Goal: Information Seeking & Learning: Learn about a topic

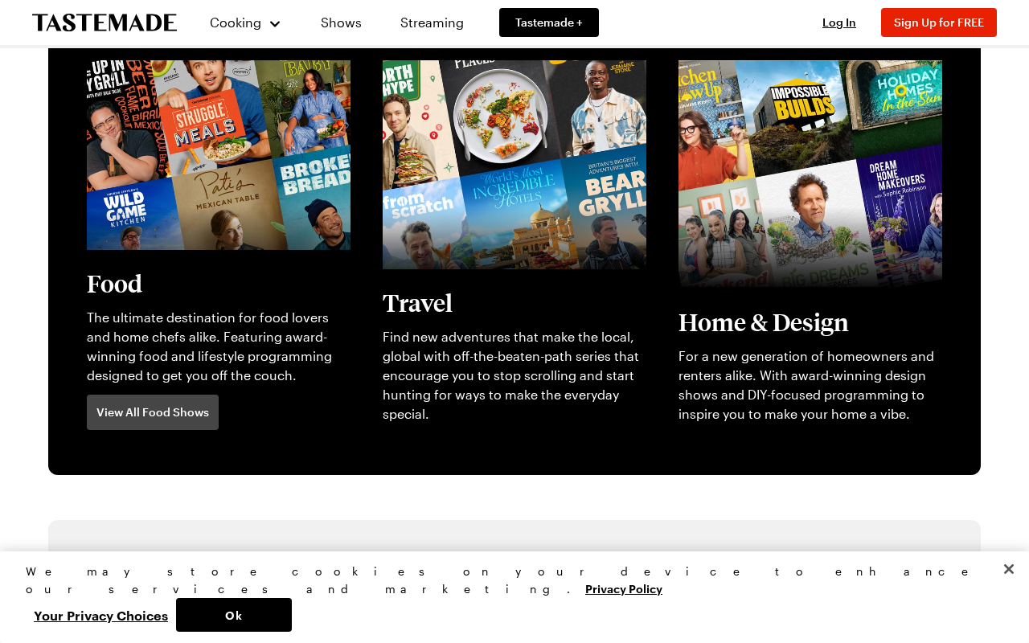
scroll to position [515, 0]
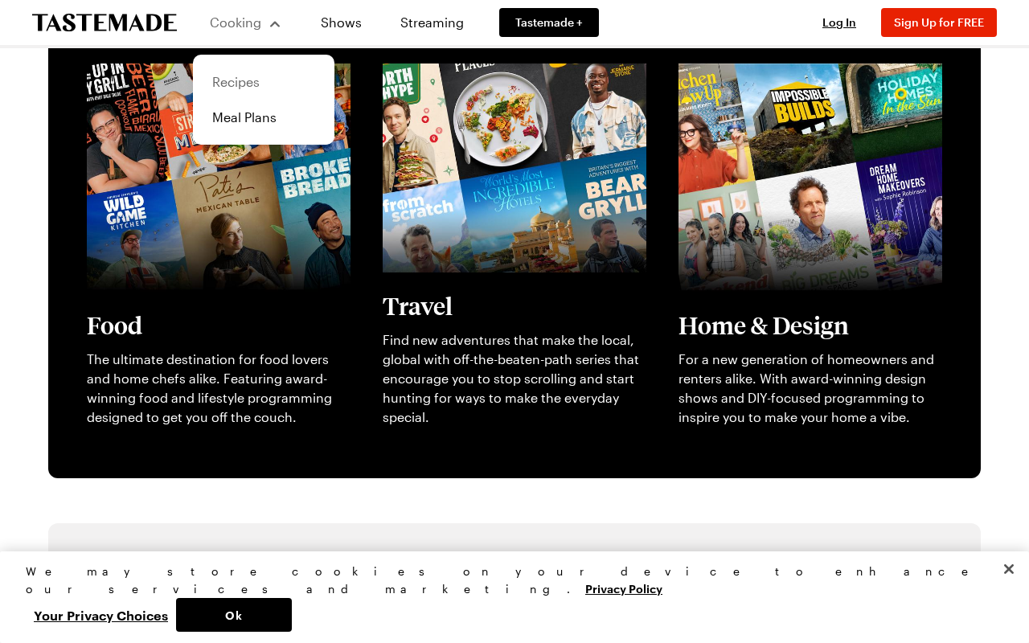
click at [249, 77] on link "Recipes" at bounding box center [264, 81] width 122 height 35
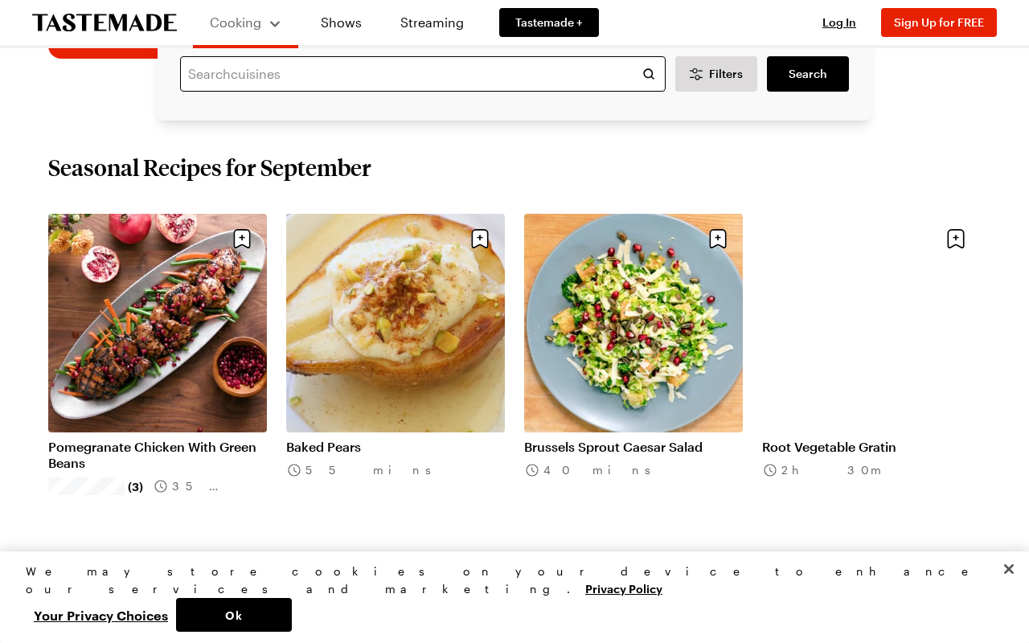
scroll to position [436, 0]
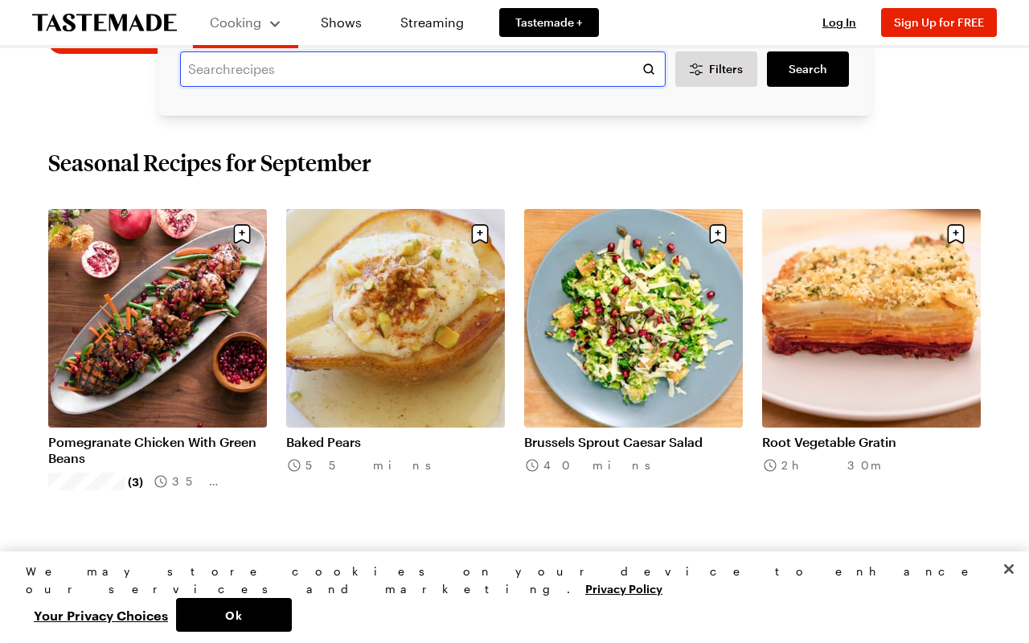
click at [190, 63] on input "text" at bounding box center [423, 68] width 486 height 35
type input "Chocolate desserts"
click at [778, 64] on link "Search" at bounding box center [808, 68] width 82 height 35
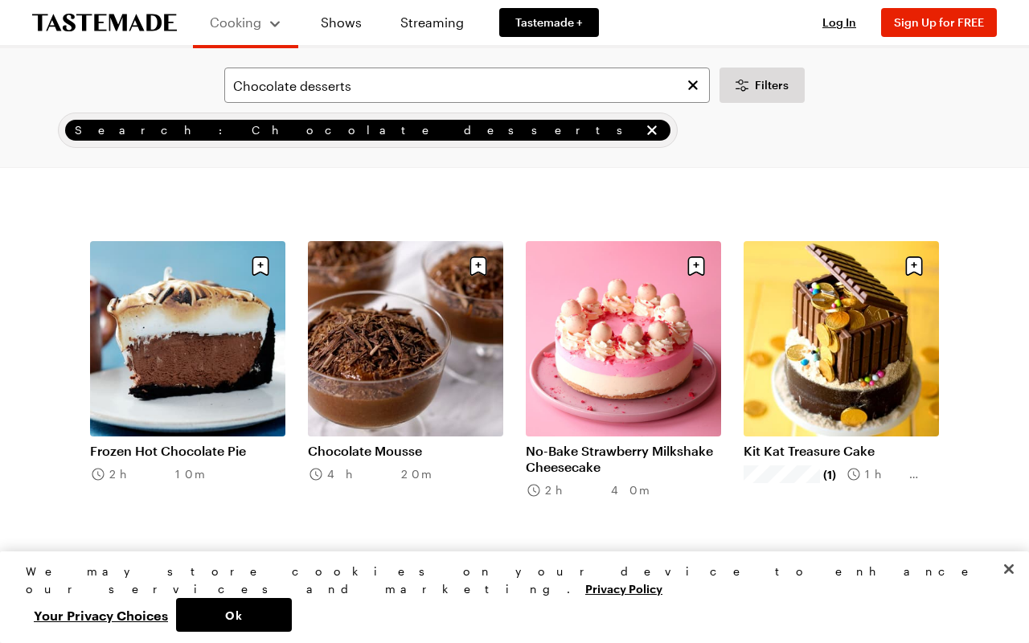
scroll to position [1042, 0]
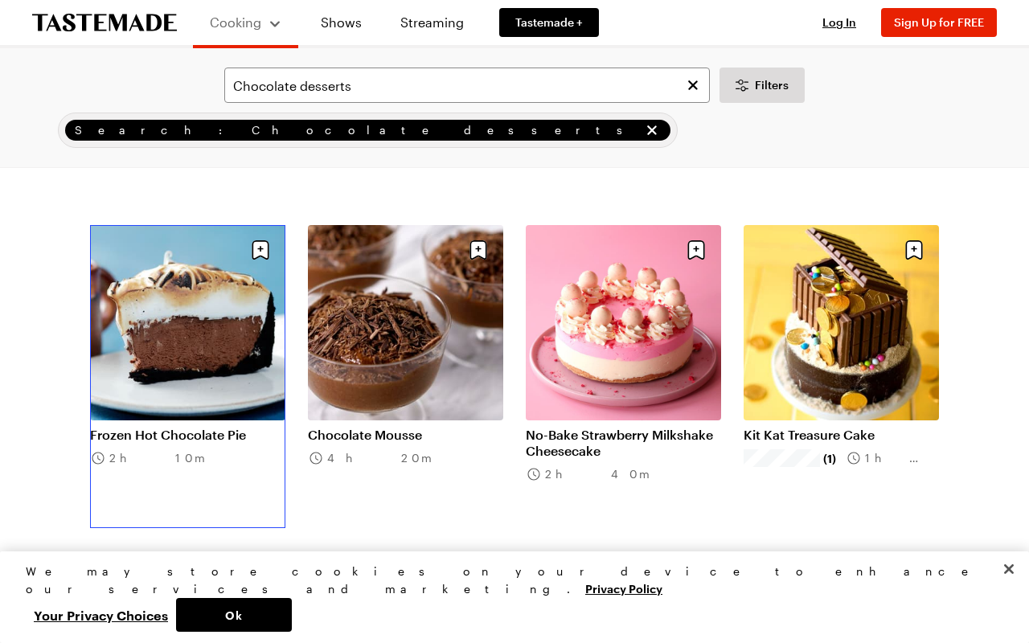
click at [211, 427] on link "Frozen Hot Chocolate Pie" at bounding box center [187, 435] width 195 height 16
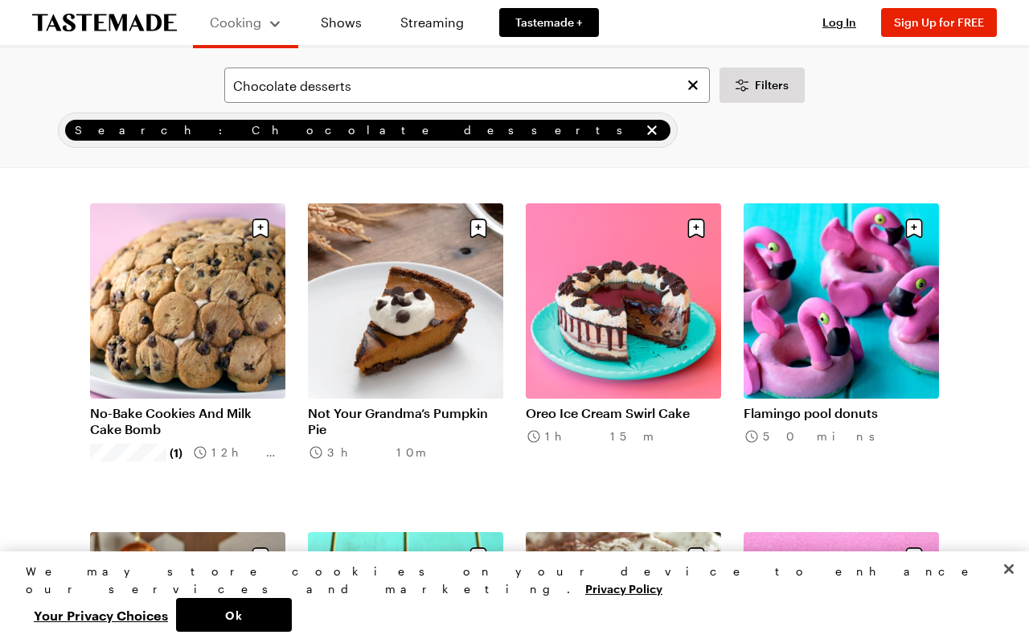
scroll to position [1394, 0]
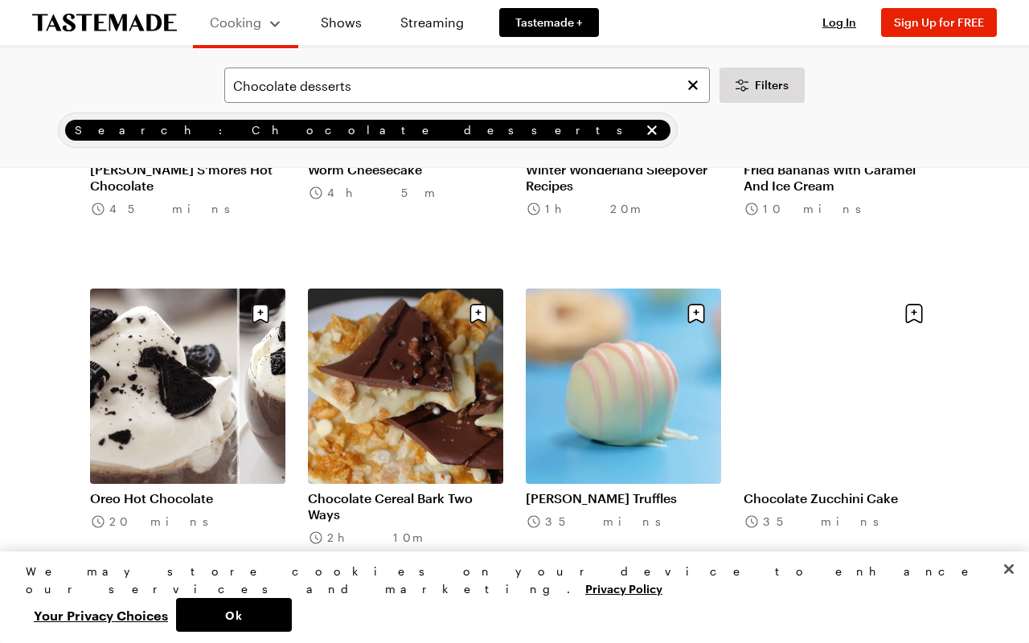
scroll to position [3289, 0]
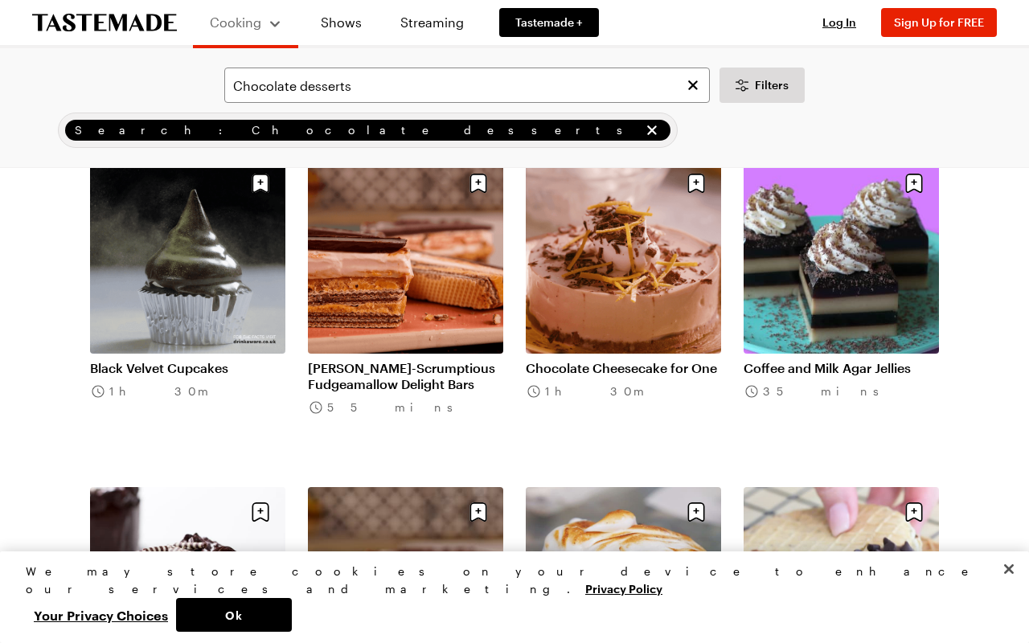
scroll to position [5388, 0]
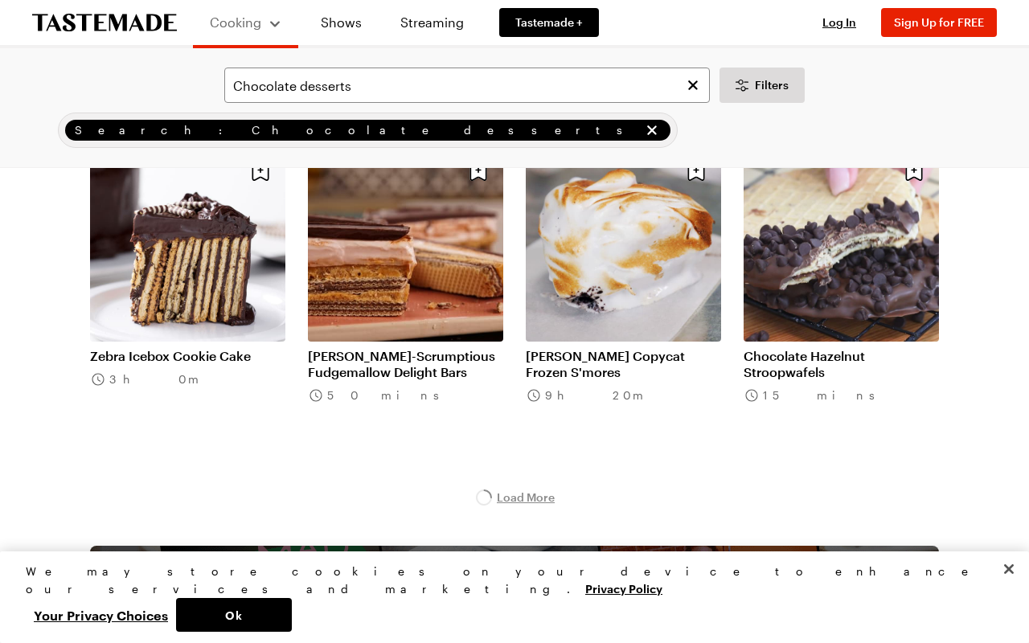
scroll to position [5727, 0]
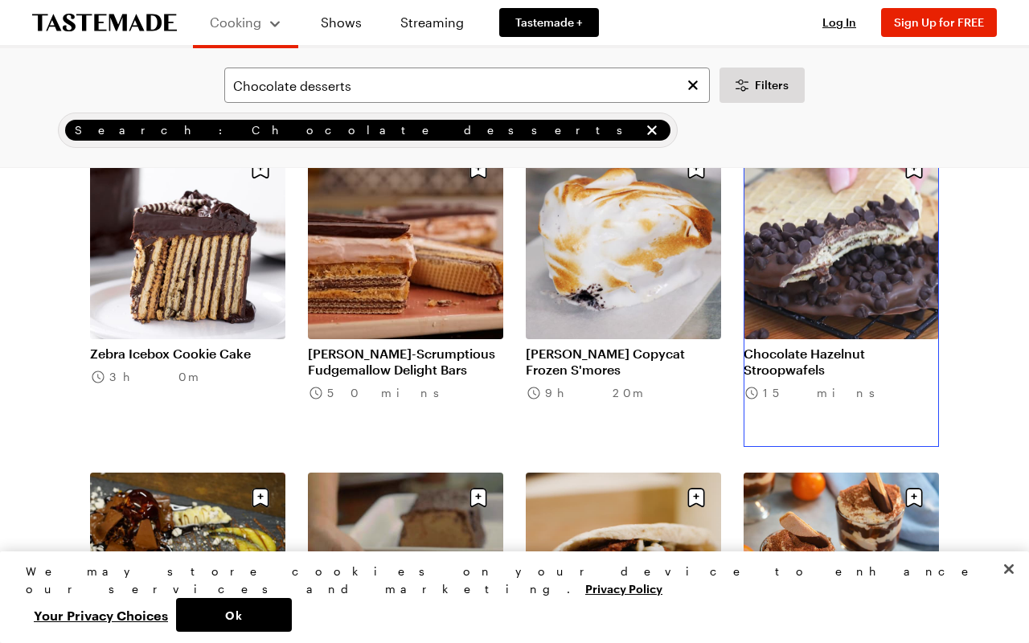
click at [852, 346] on link "Chocolate Hazelnut Stroopwafels" at bounding box center [841, 362] width 195 height 32
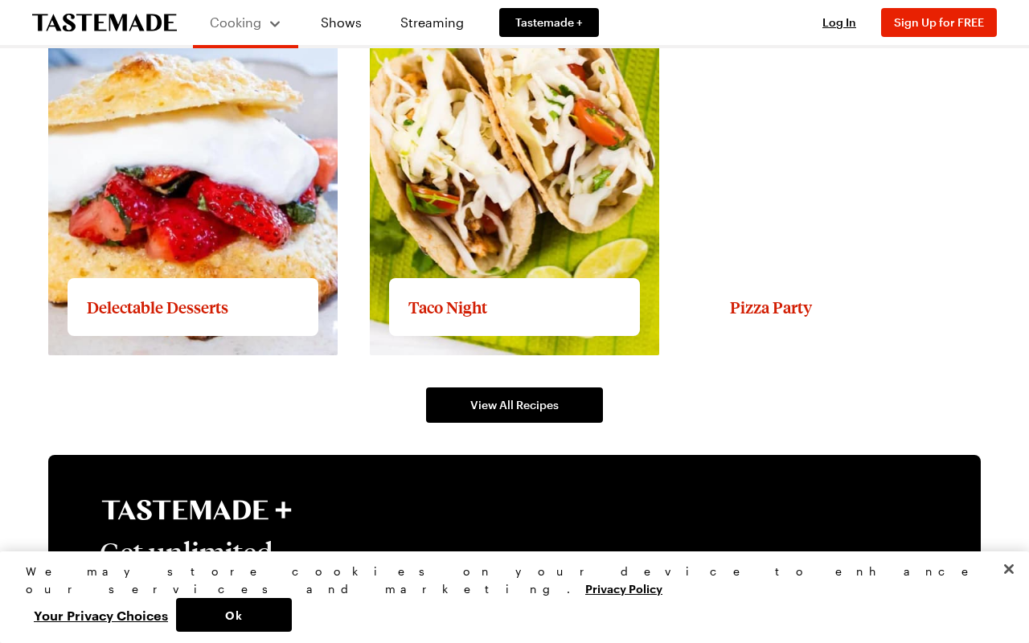
scroll to position [2346, 0]
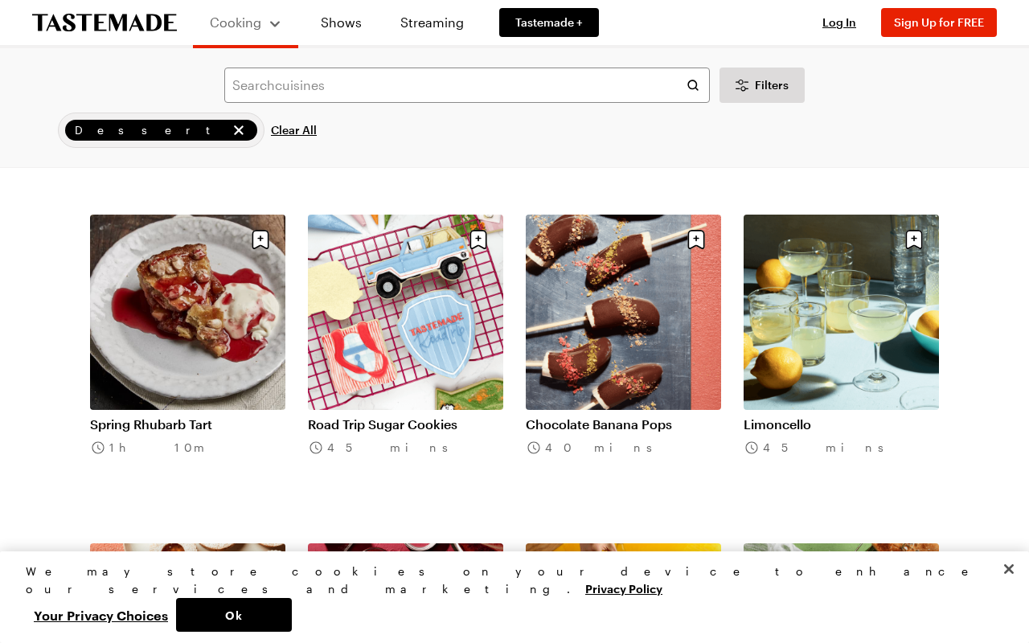
scroll to position [1385, 0]
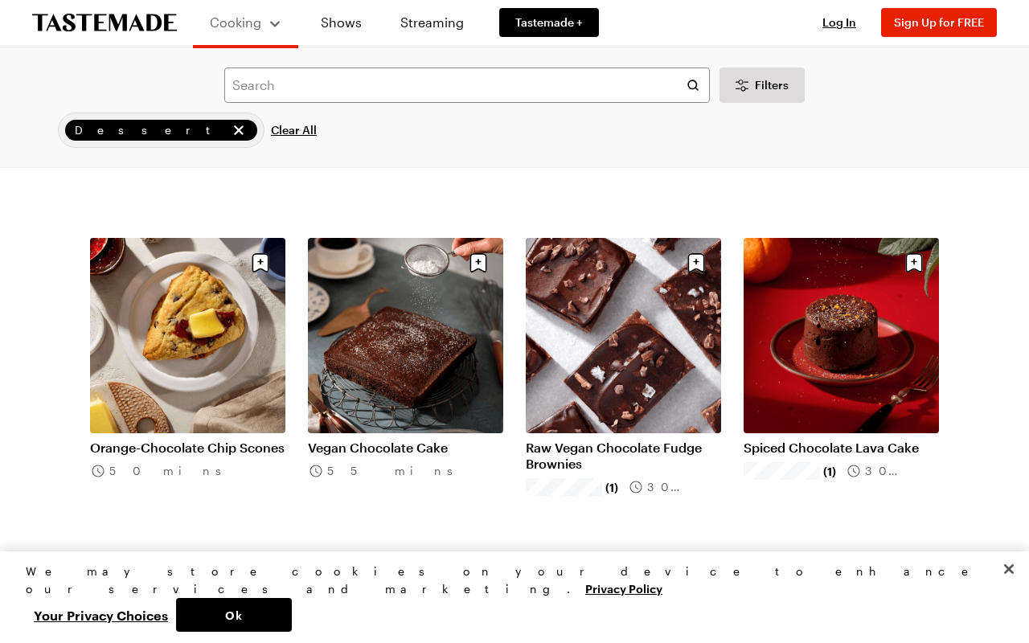
scroll to position [3337, 0]
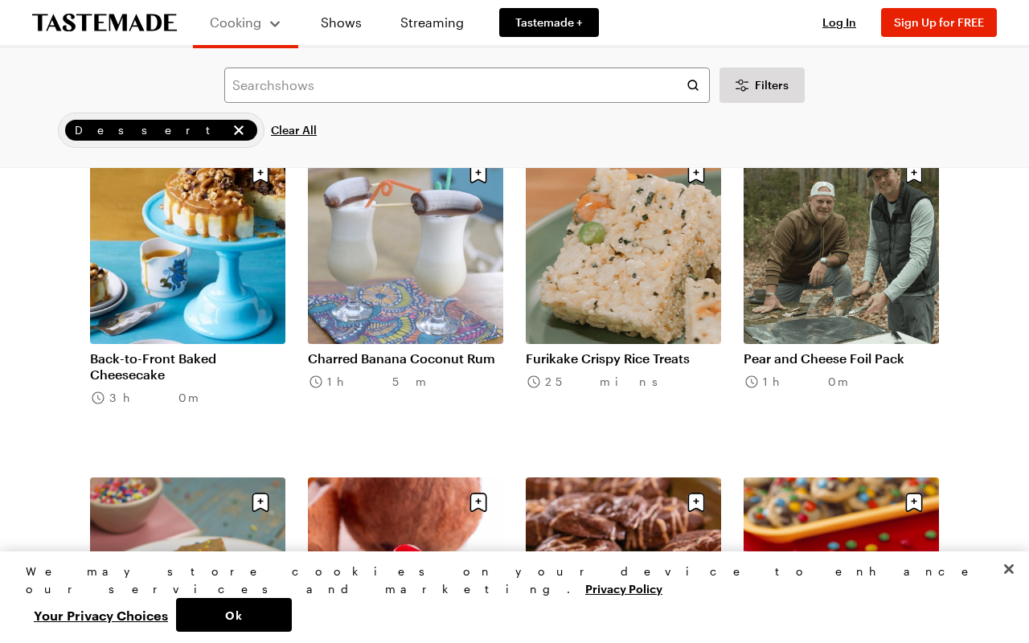
scroll to position [5395, 0]
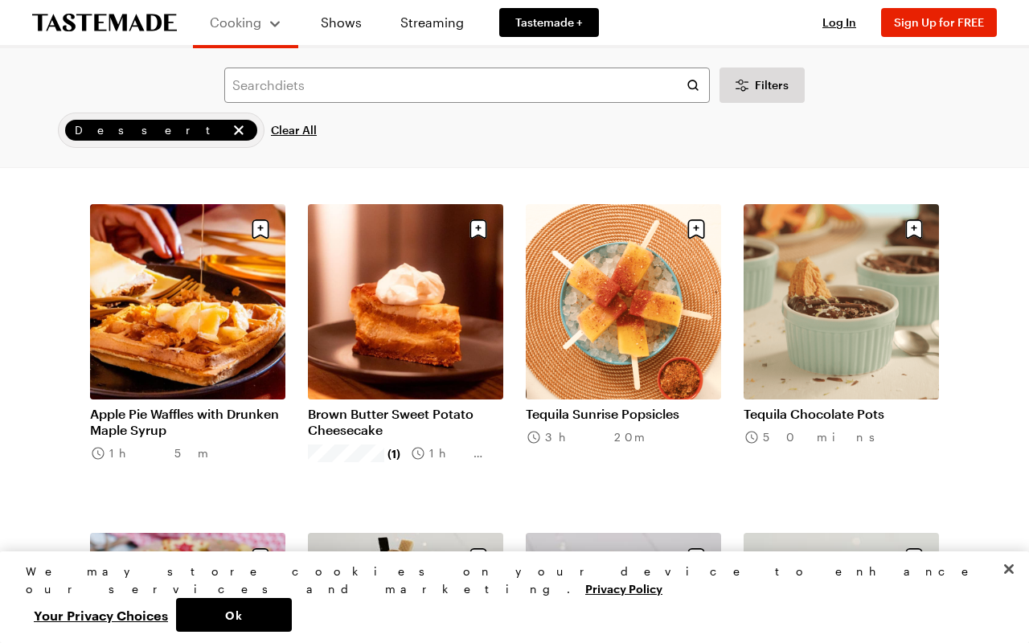
scroll to position [6655, 0]
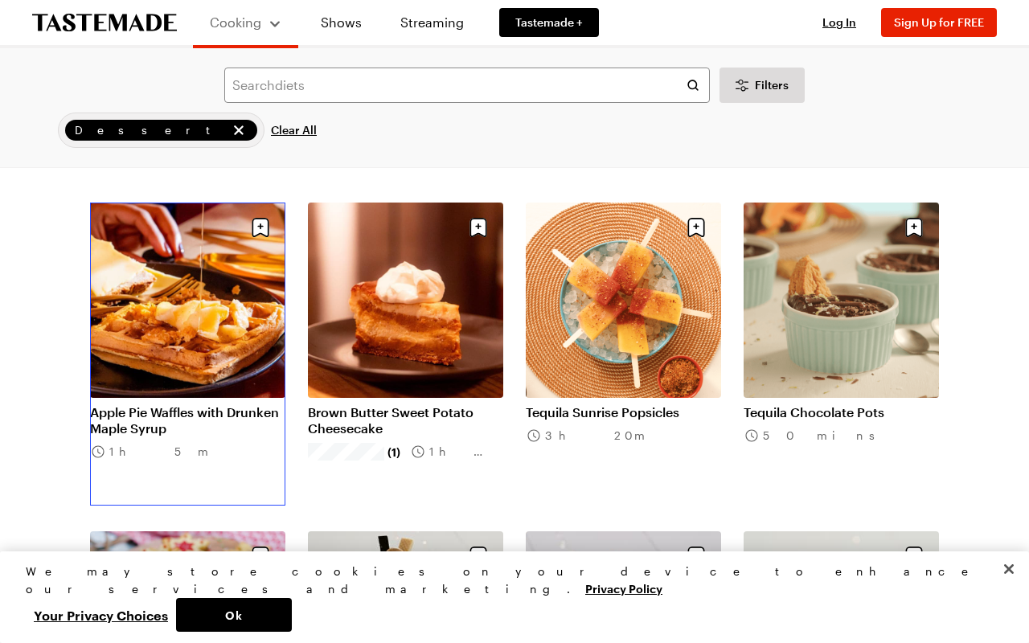
click at [175, 404] on link "Apple Pie Waffles with Drunken Maple Syrup" at bounding box center [187, 420] width 195 height 32
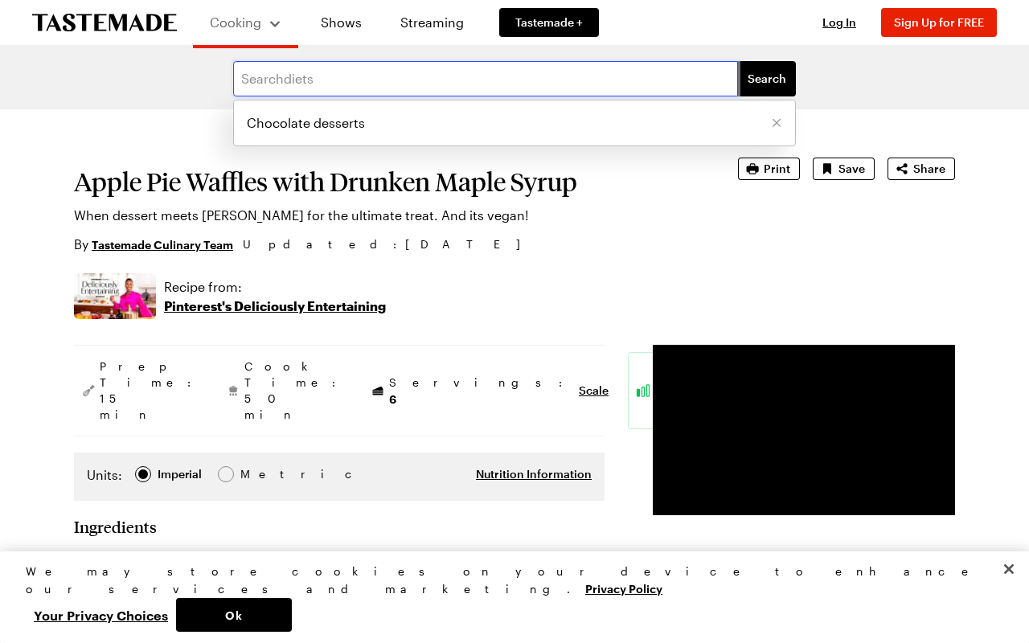
click at [262, 79] on input "text" at bounding box center [485, 78] width 505 height 35
type input "Vegan diet"
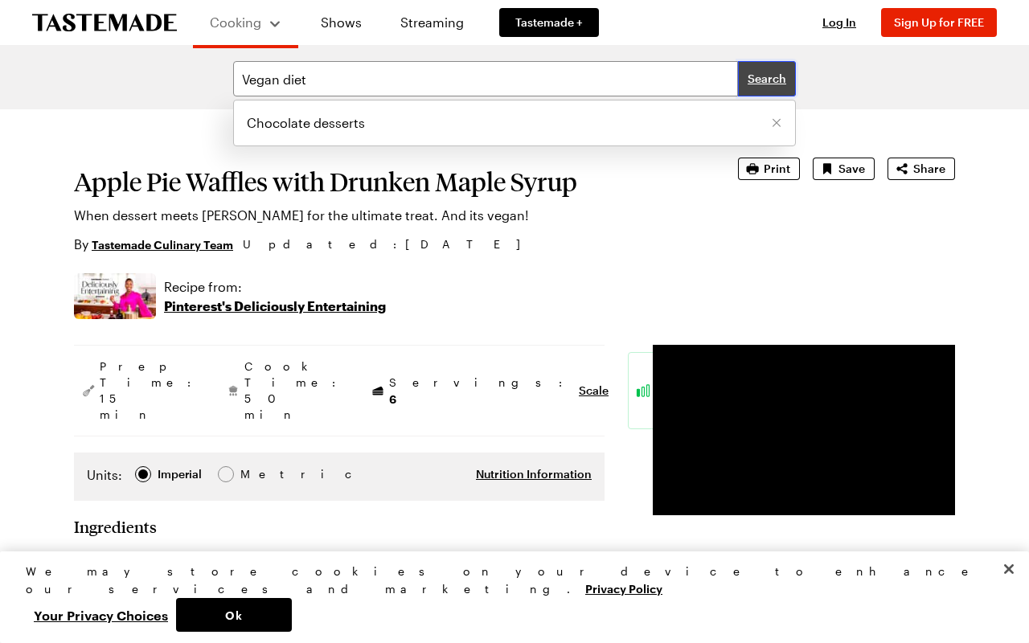
click at [753, 69] on button "Search" at bounding box center [767, 78] width 58 height 35
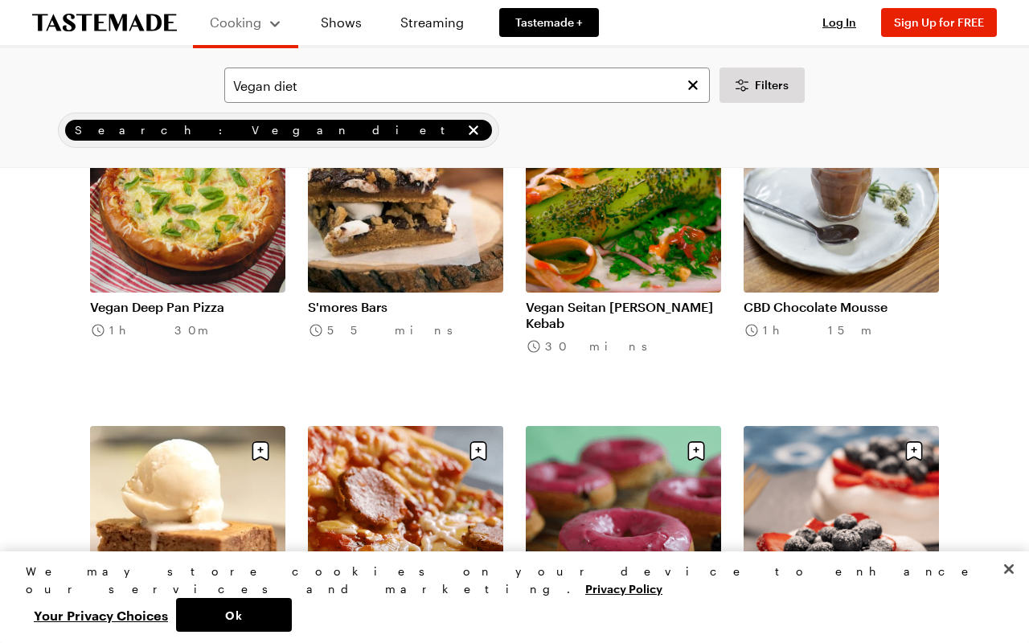
scroll to position [733, 0]
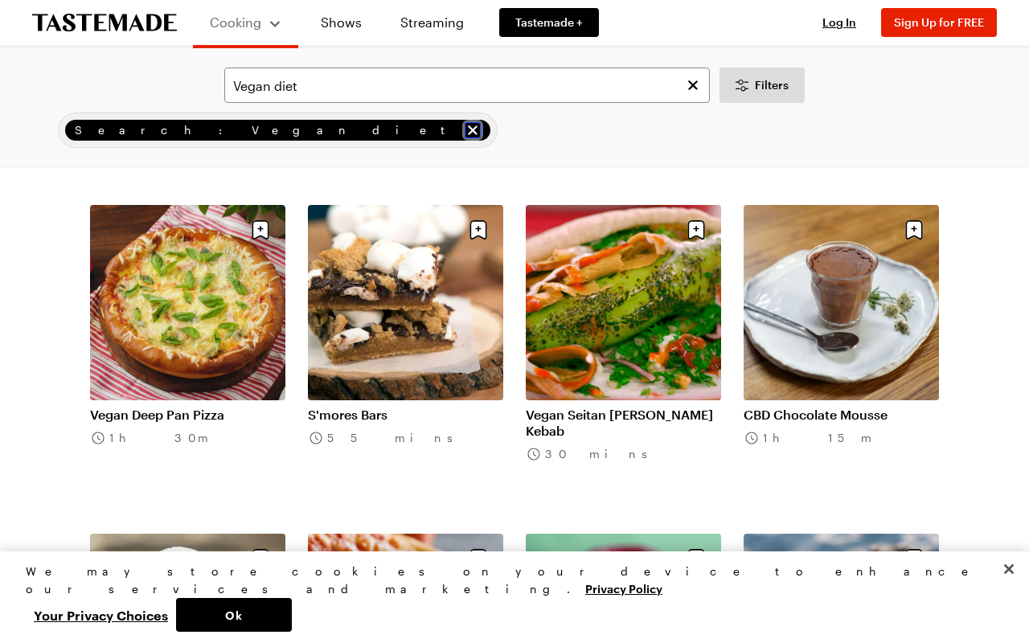
click at [465, 125] on icon "remove Search: Vegan diet" at bounding box center [473, 130] width 16 height 16
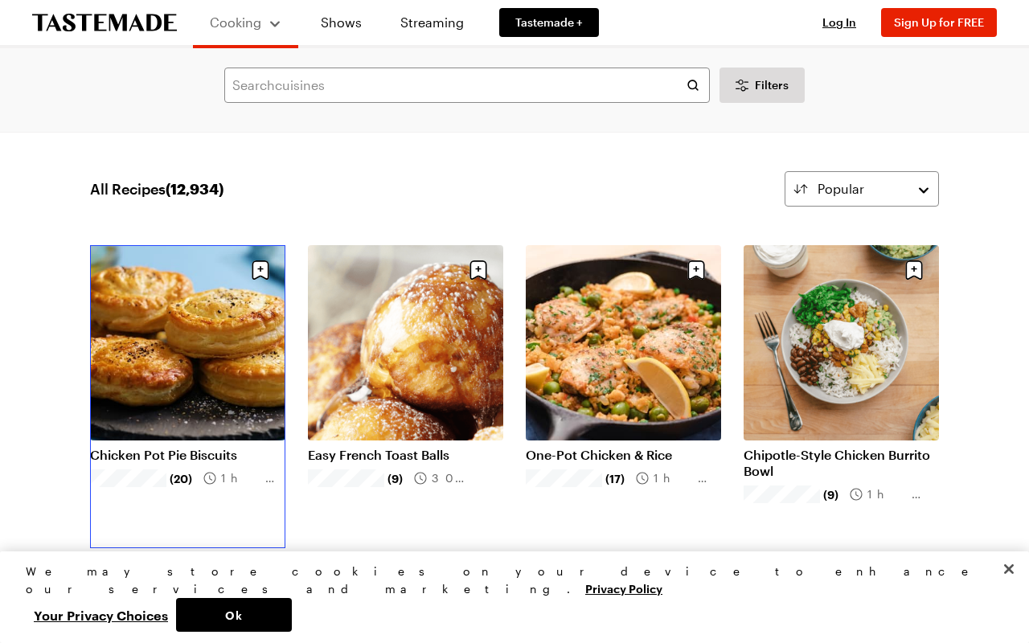
click at [137, 450] on link "Chicken Pot Pie Biscuits" at bounding box center [187, 455] width 195 height 16
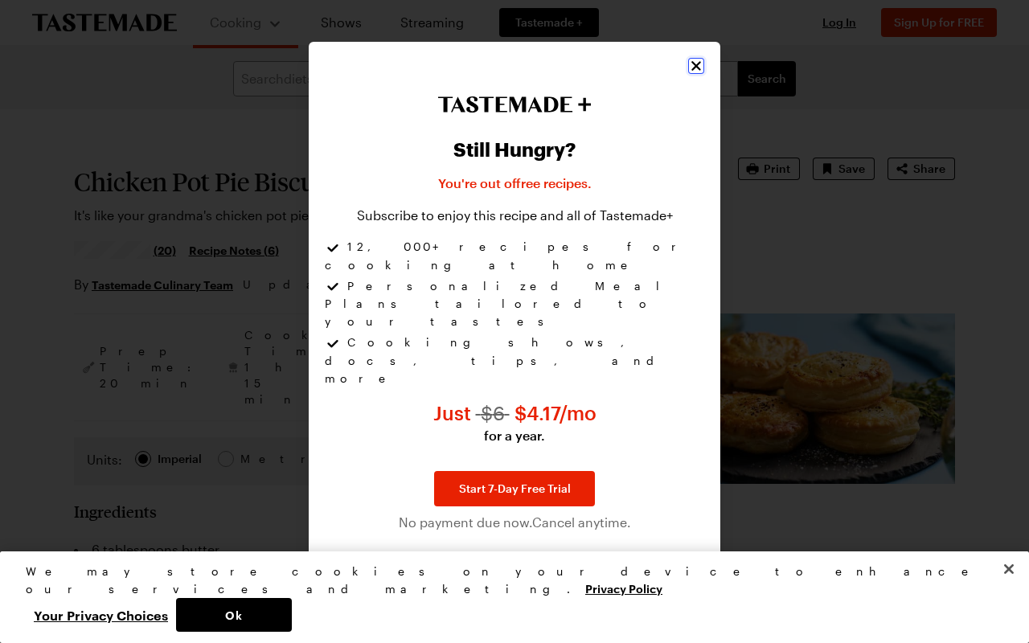
click at [695, 74] on icon "Close" at bounding box center [696, 66] width 16 height 16
